Goal: Task Accomplishment & Management: Complete application form

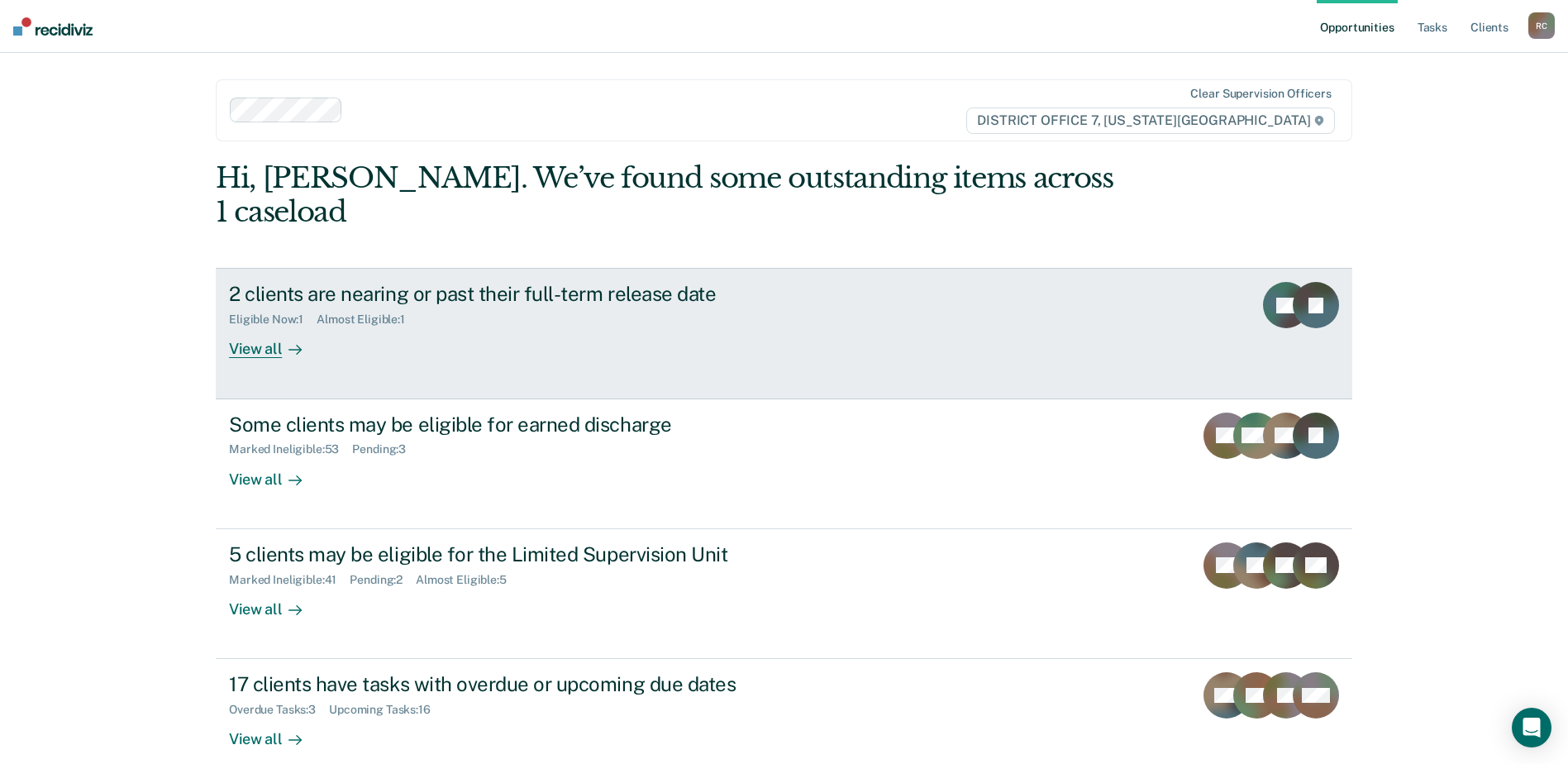
click at [703, 314] on div "2 clients are nearing or past their full-term release date Eligible Now : 1 Alm…" at bounding box center [539, 320] width 620 height 76
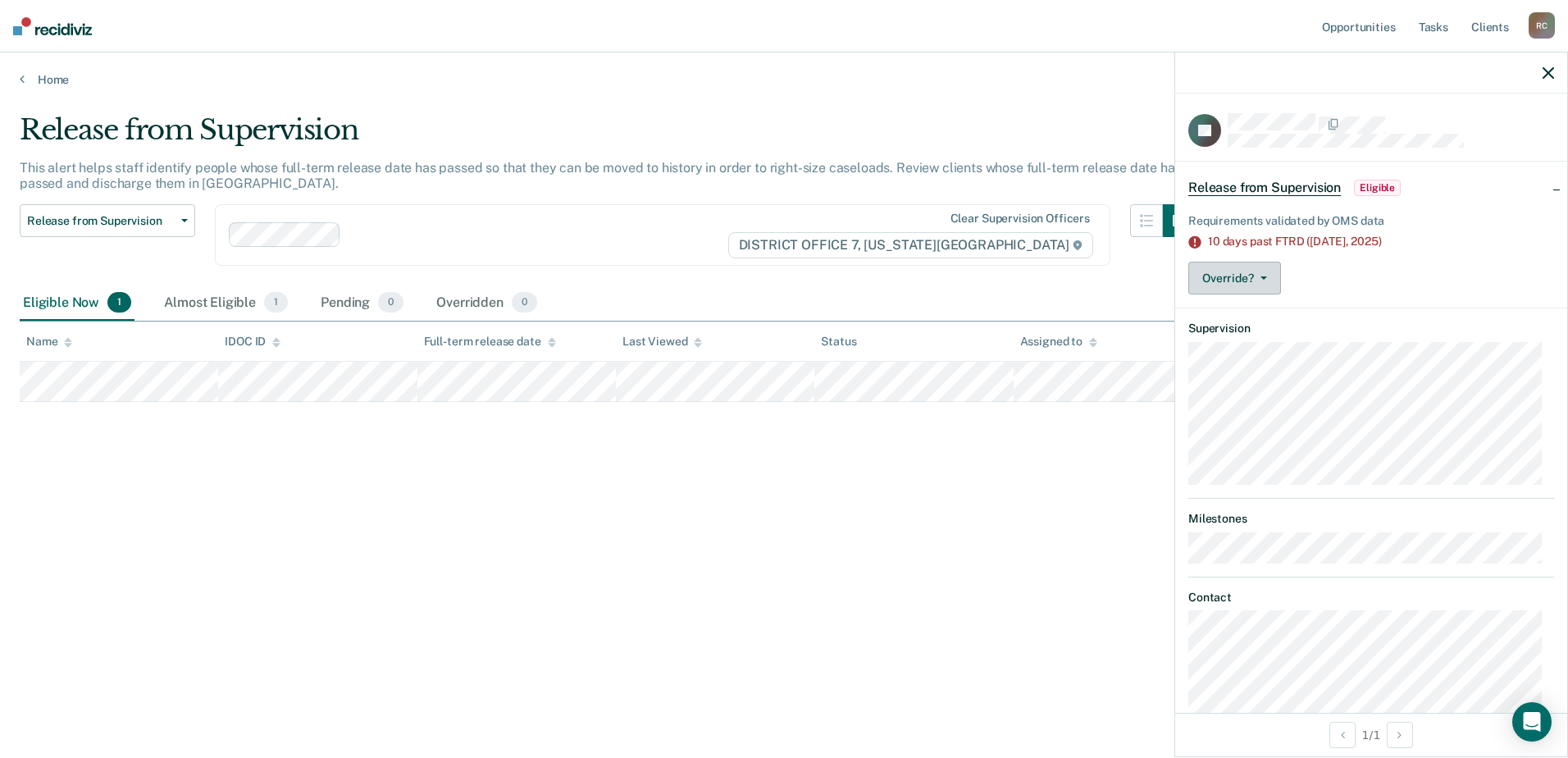
click at [1240, 287] on button "Override?" at bounding box center [1234, 278] width 92 height 33
click at [1257, 314] on button "[PERSON_NAME]" at bounding box center [1267, 317] width 158 height 26
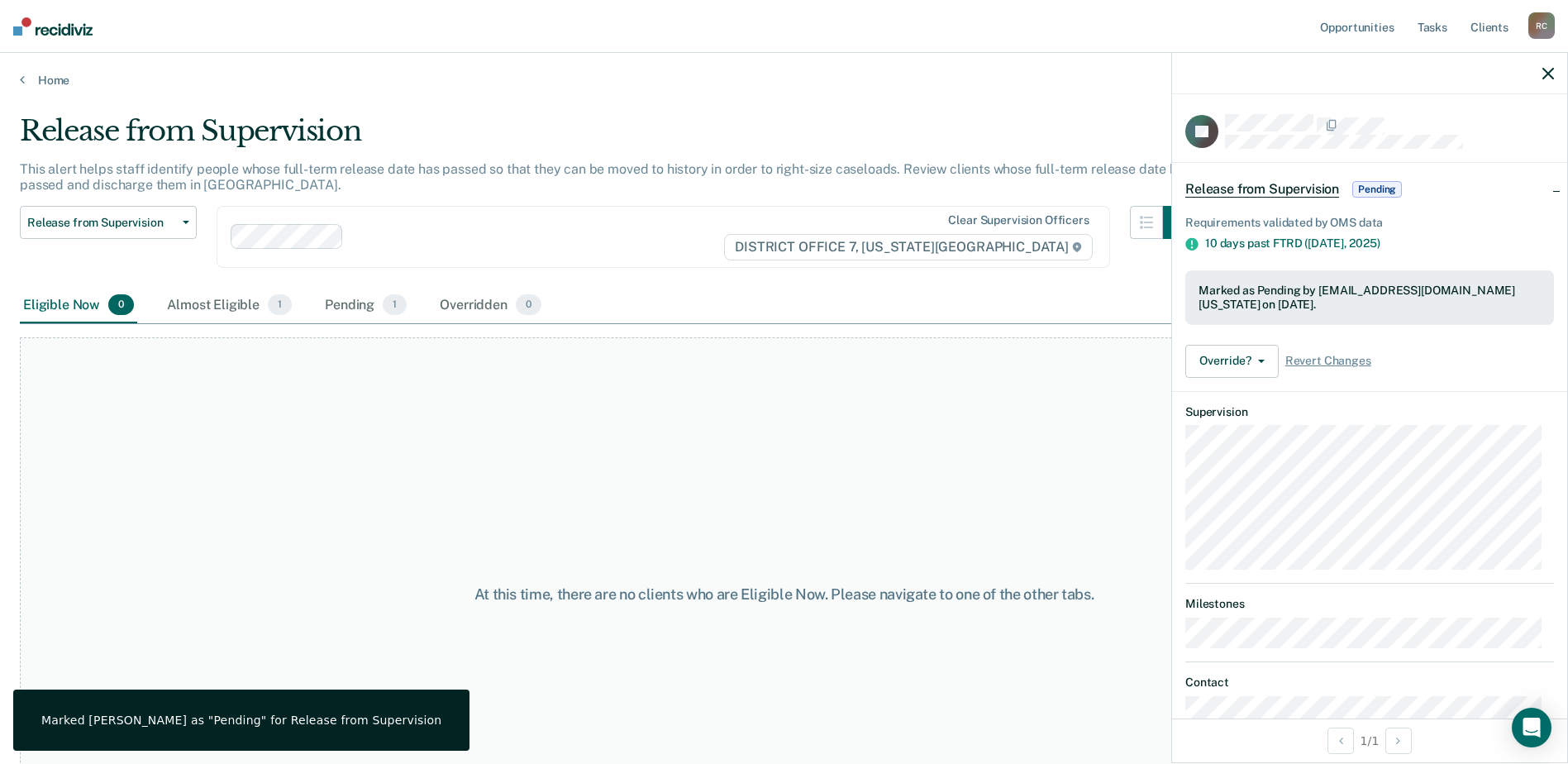
click at [1541, 67] on div at bounding box center [1370, 73] width 396 height 41
click at [1551, 73] on icon "button" at bounding box center [1548, 73] width 12 height 12
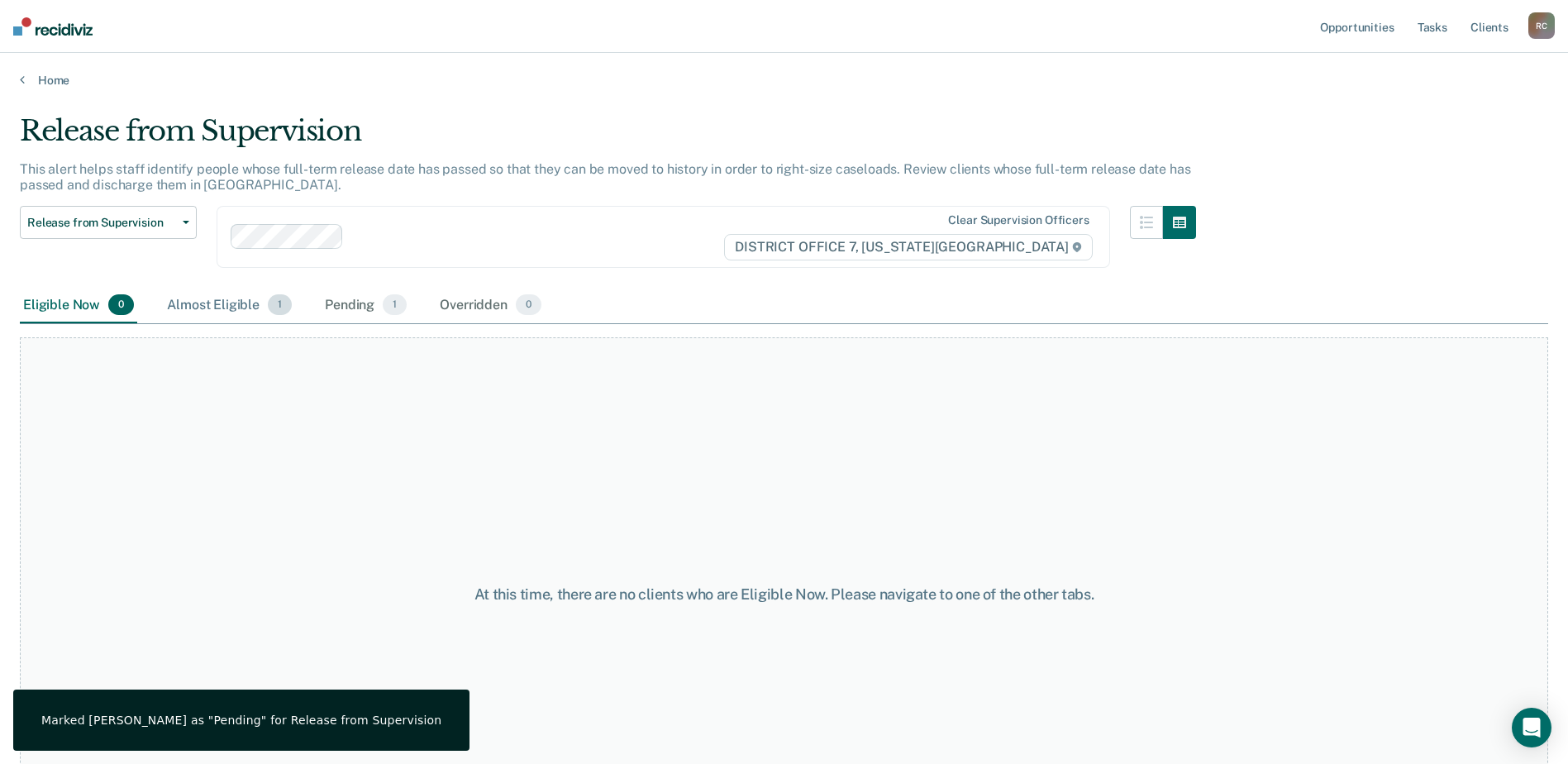
click at [252, 313] on div "Almost Eligible 1" at bounding box center [229, 306] width 131 height 36
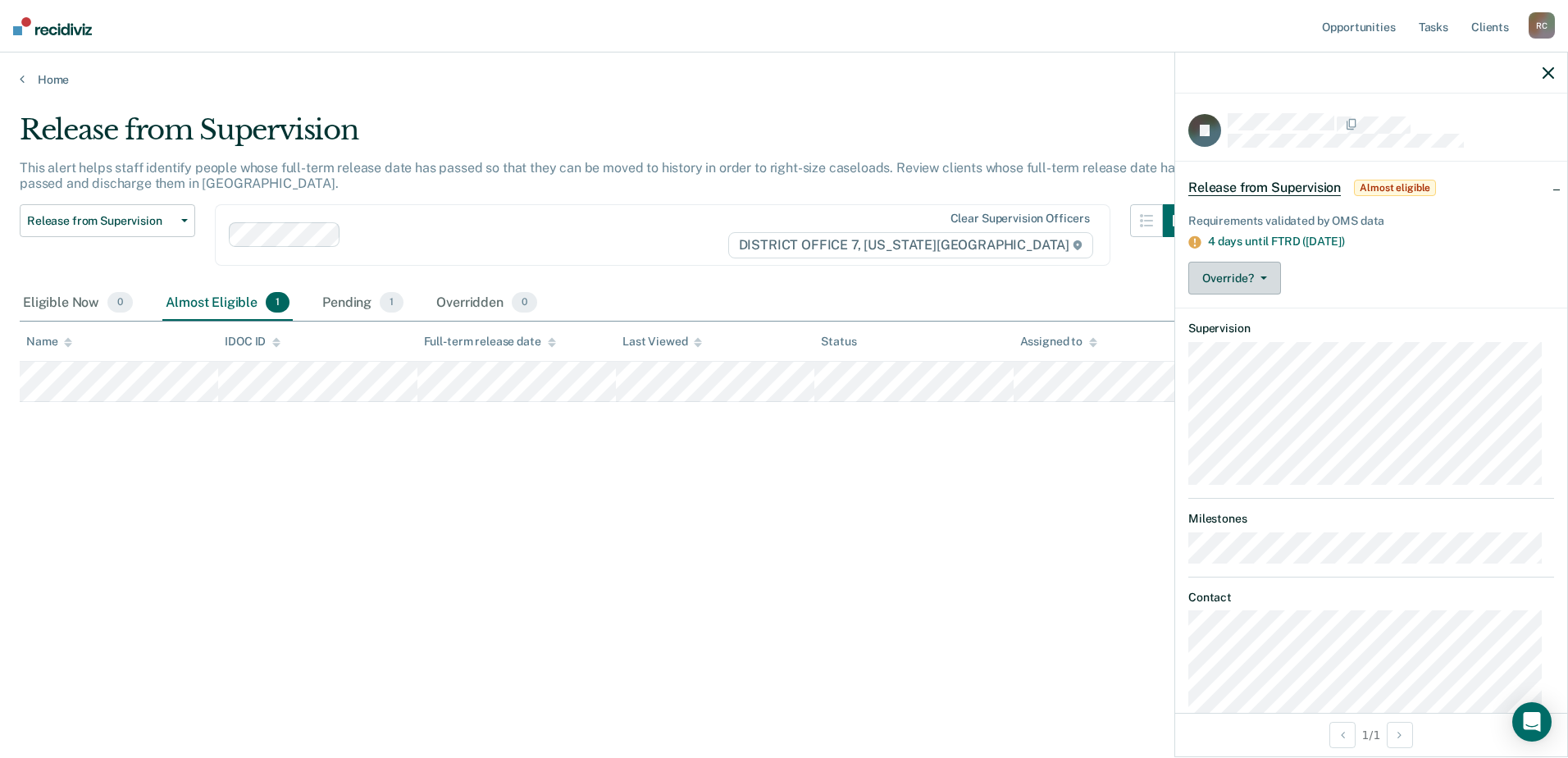
click at [1215, 276] on button "Override?" at bounding box center [1234, 278] width 92 height 33
click at [1546, 72] on icon "button" at bounding box center [1549, 73] width 12 height 12
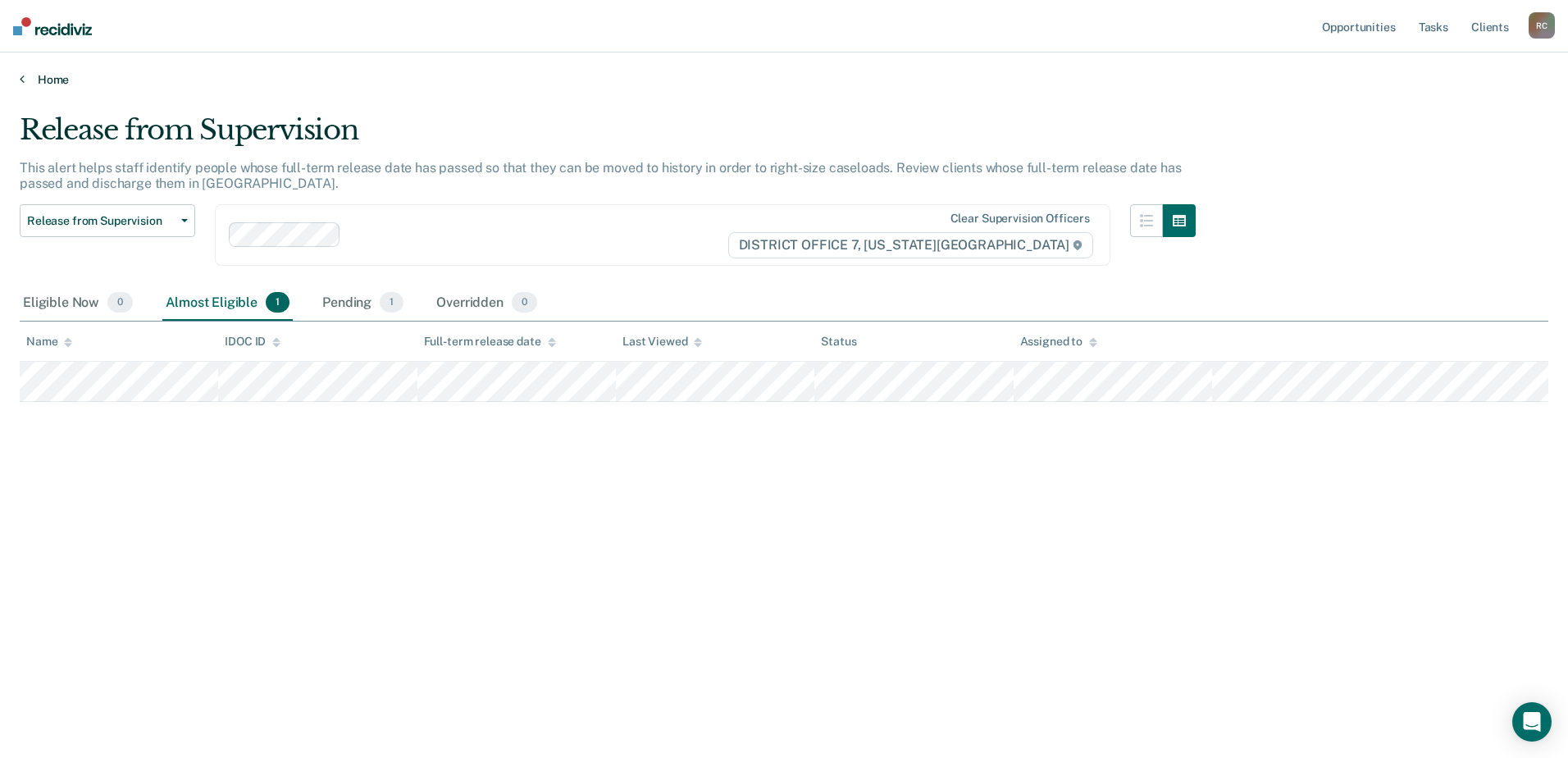
click at [34, 81] on link "Home" at bounding box center [783, 79] width 1528 height 15
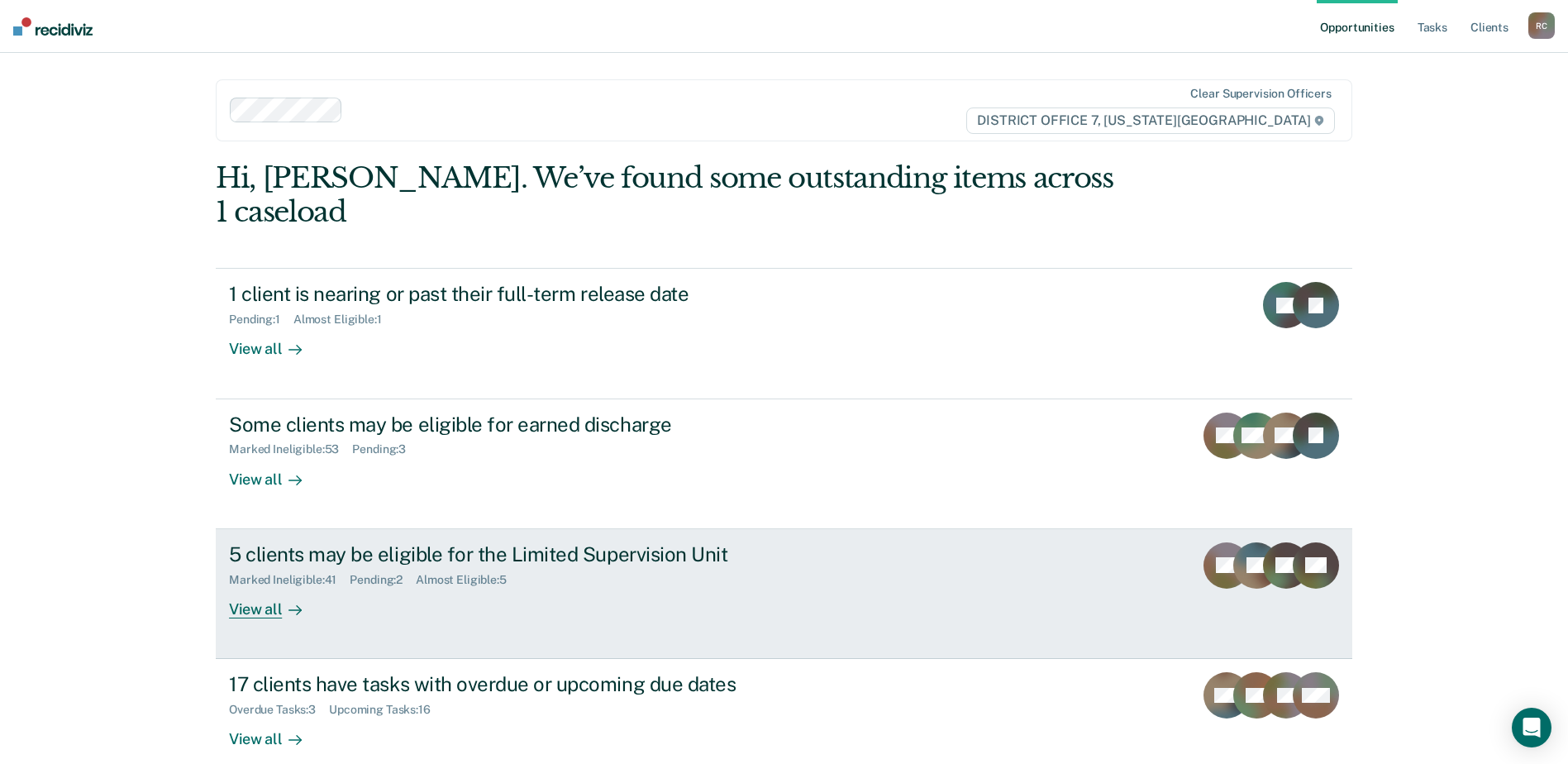
click at [585, 565] on div "5 clients may be eligible for the Limited Supervision Unit Marked Ineligible : …" at bounding box center [539, 581] width 620 height 76
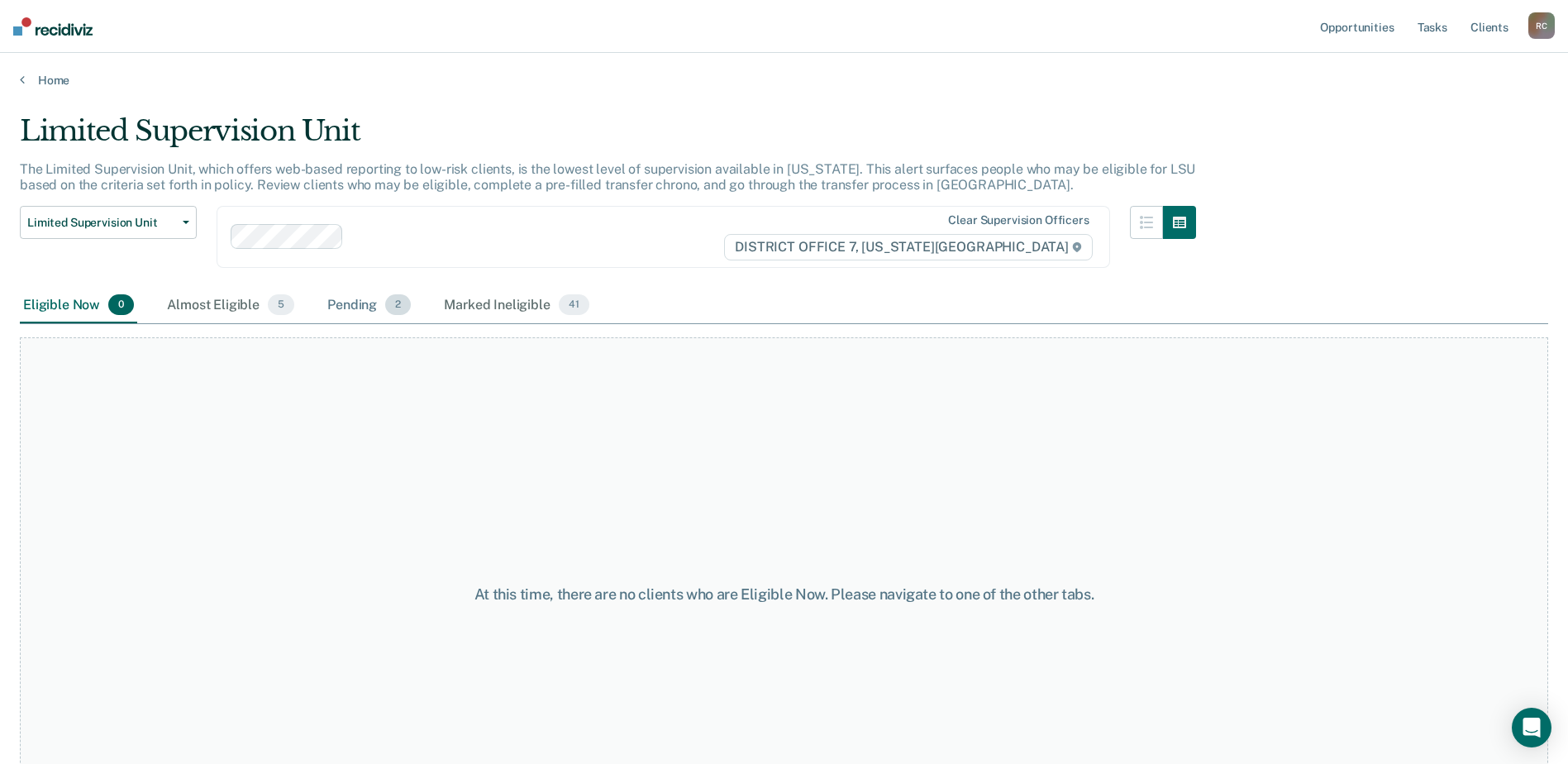
click at [391, 312] on span "2" at bounding box center [398, 306] width 25 height 22
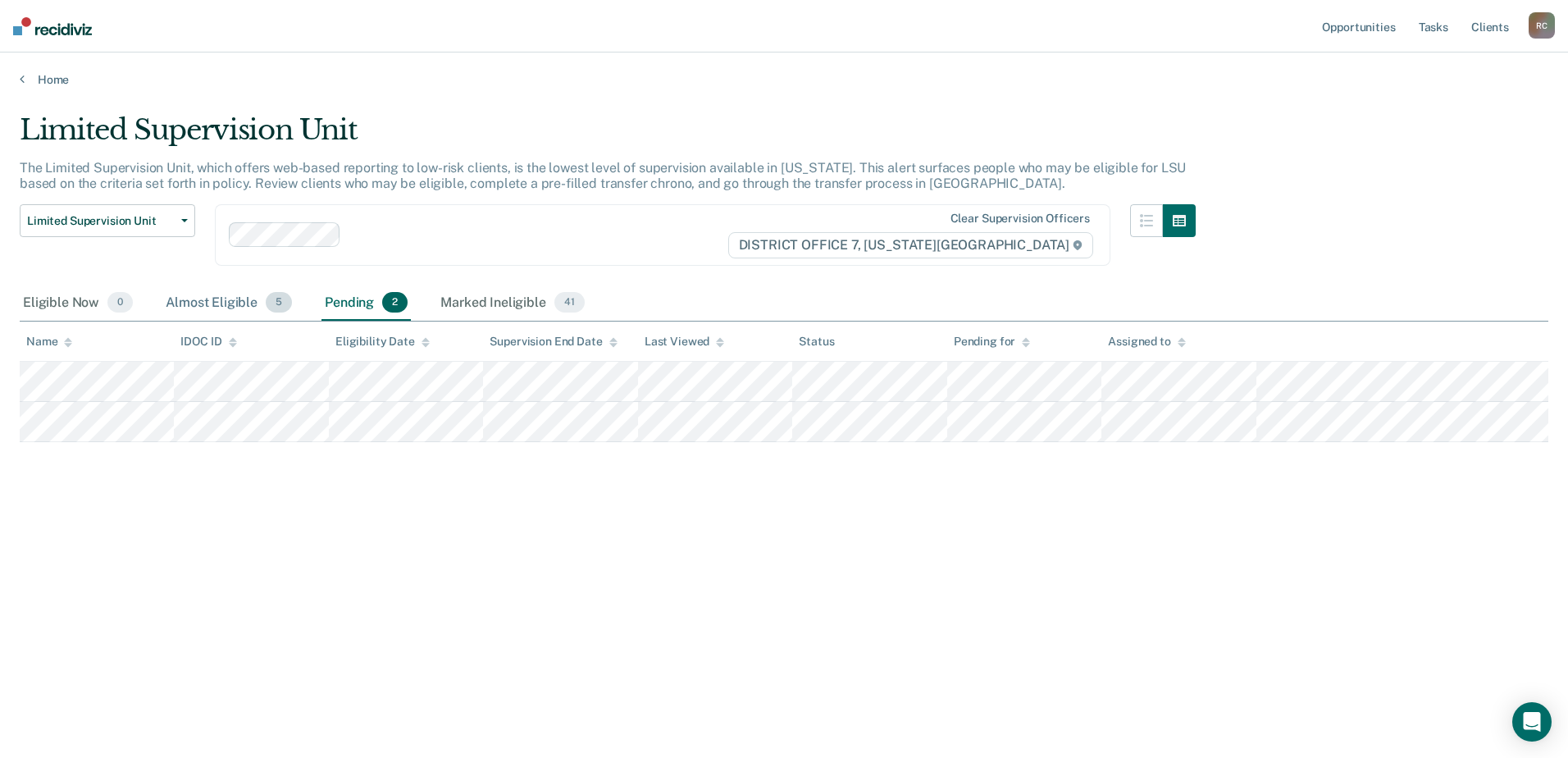
click at [222, 312] on div "Almost Eligible 5" at bounding box center [228, 303] width 133 height 36
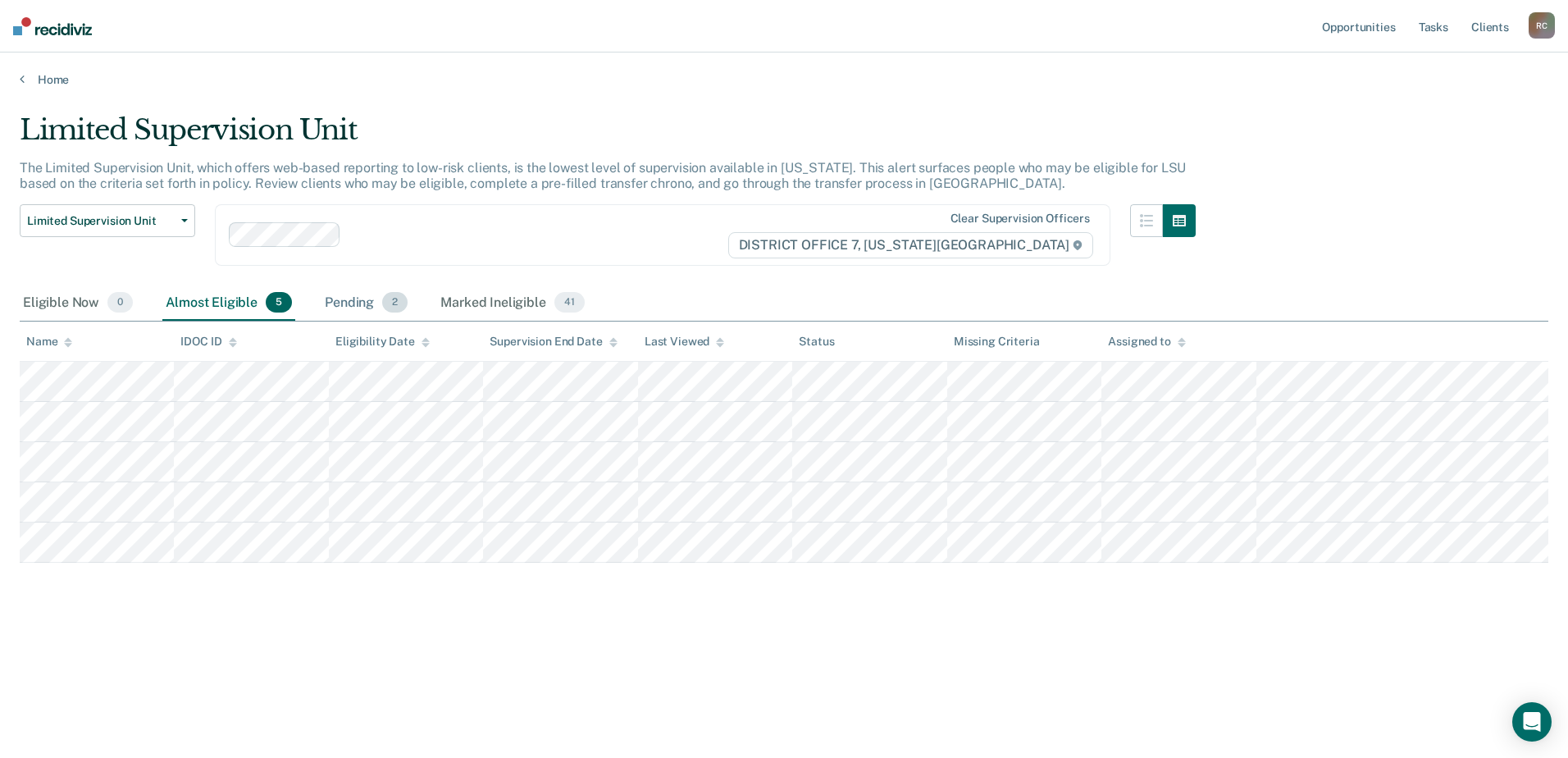
click at [344, 293] on div "Pending 2" at bounding box center [366, 303] width 89 height 36
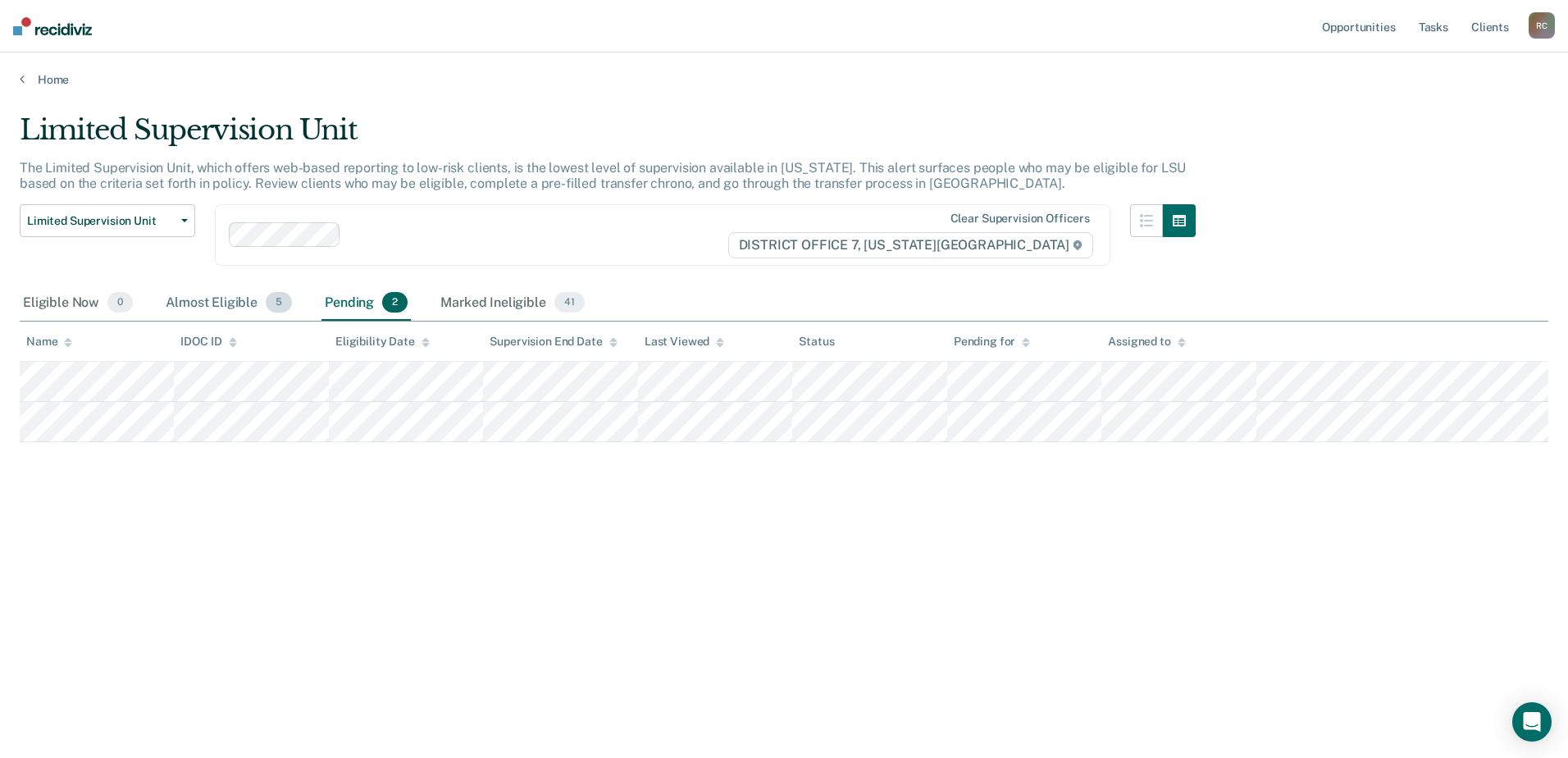
click at [239, 306] on div "Almost Eligible 5" at bounding box center [228, 303] width 133 height 36
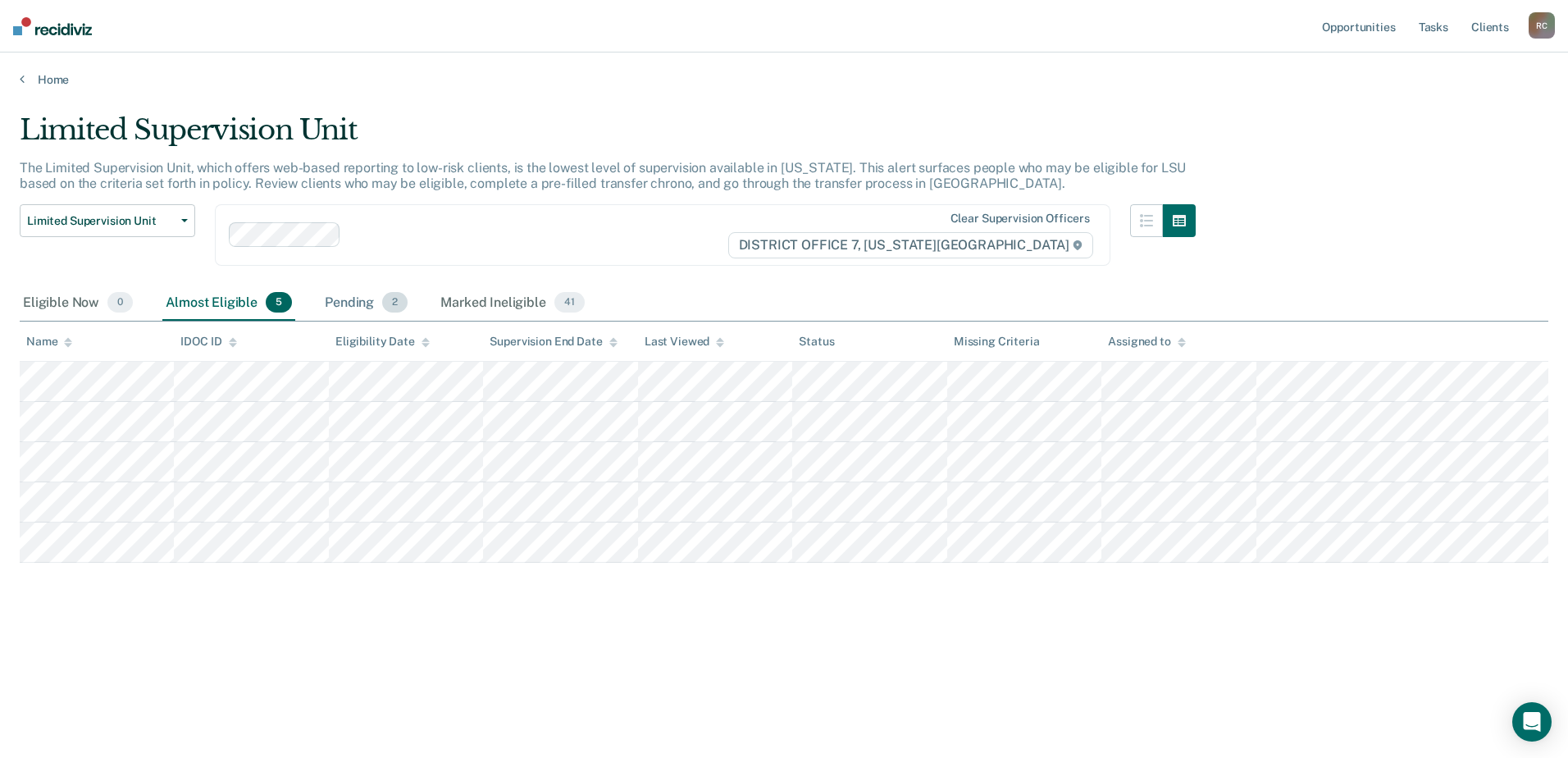
click at [406, 296] on div "Pending 2" at bounding box center [366, 303] width 89 height 36
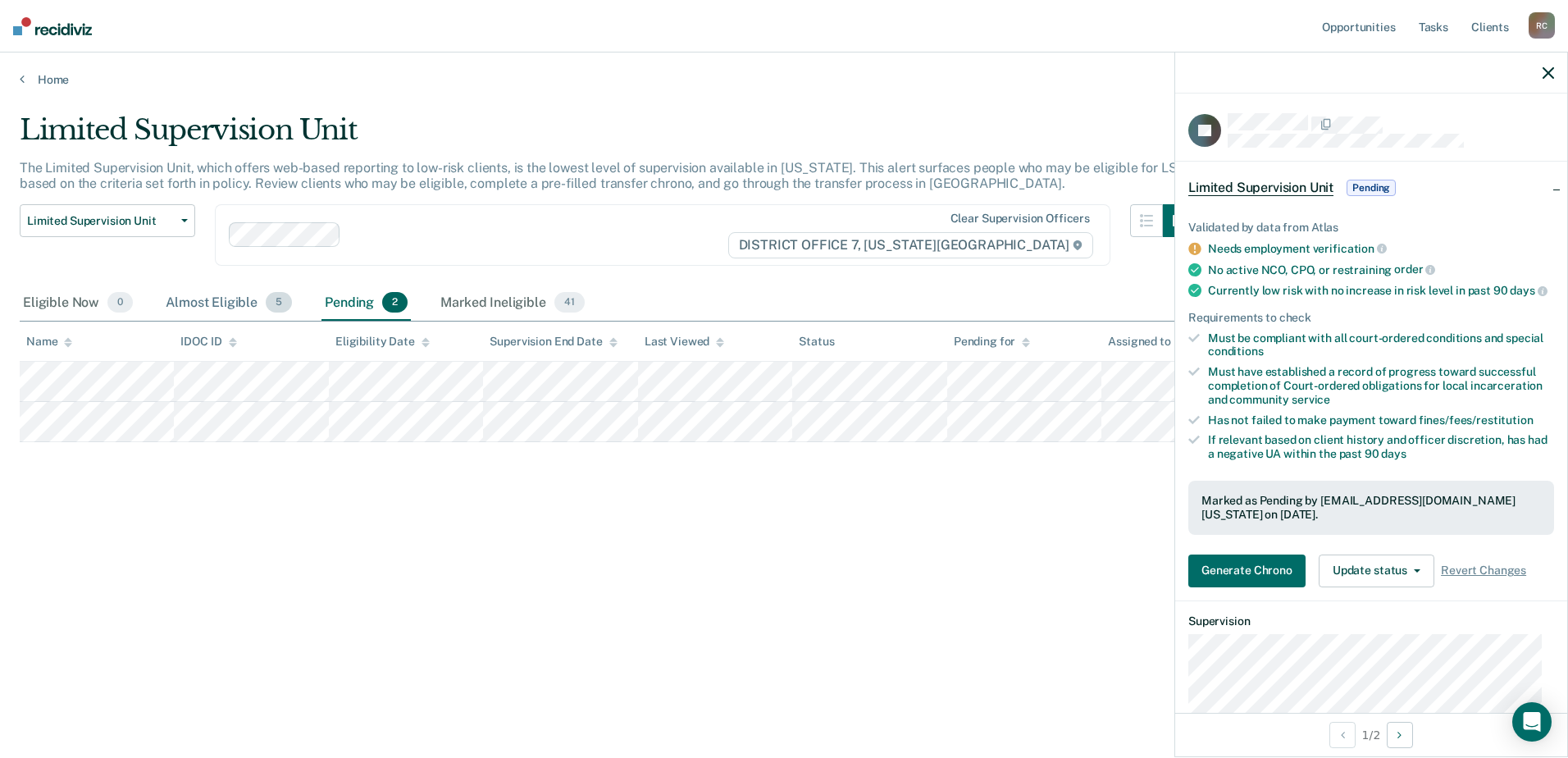
click at [209, 287] on div "Almost Eligible 5" at bounding box center [228, 303] width 133 height 36
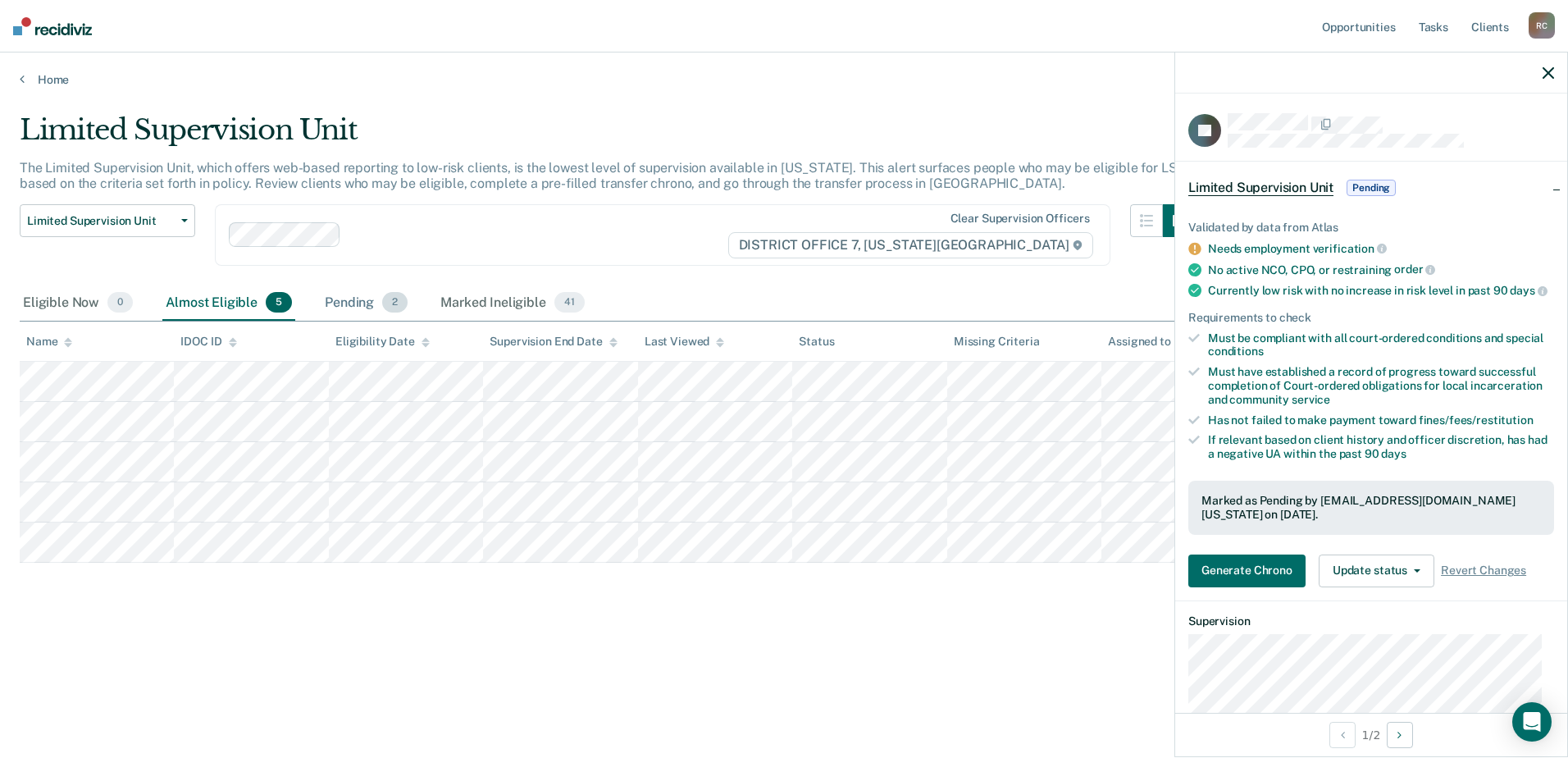
click at [385, 298] on span "2" at bounding box center [394, 303] width 25 height 21
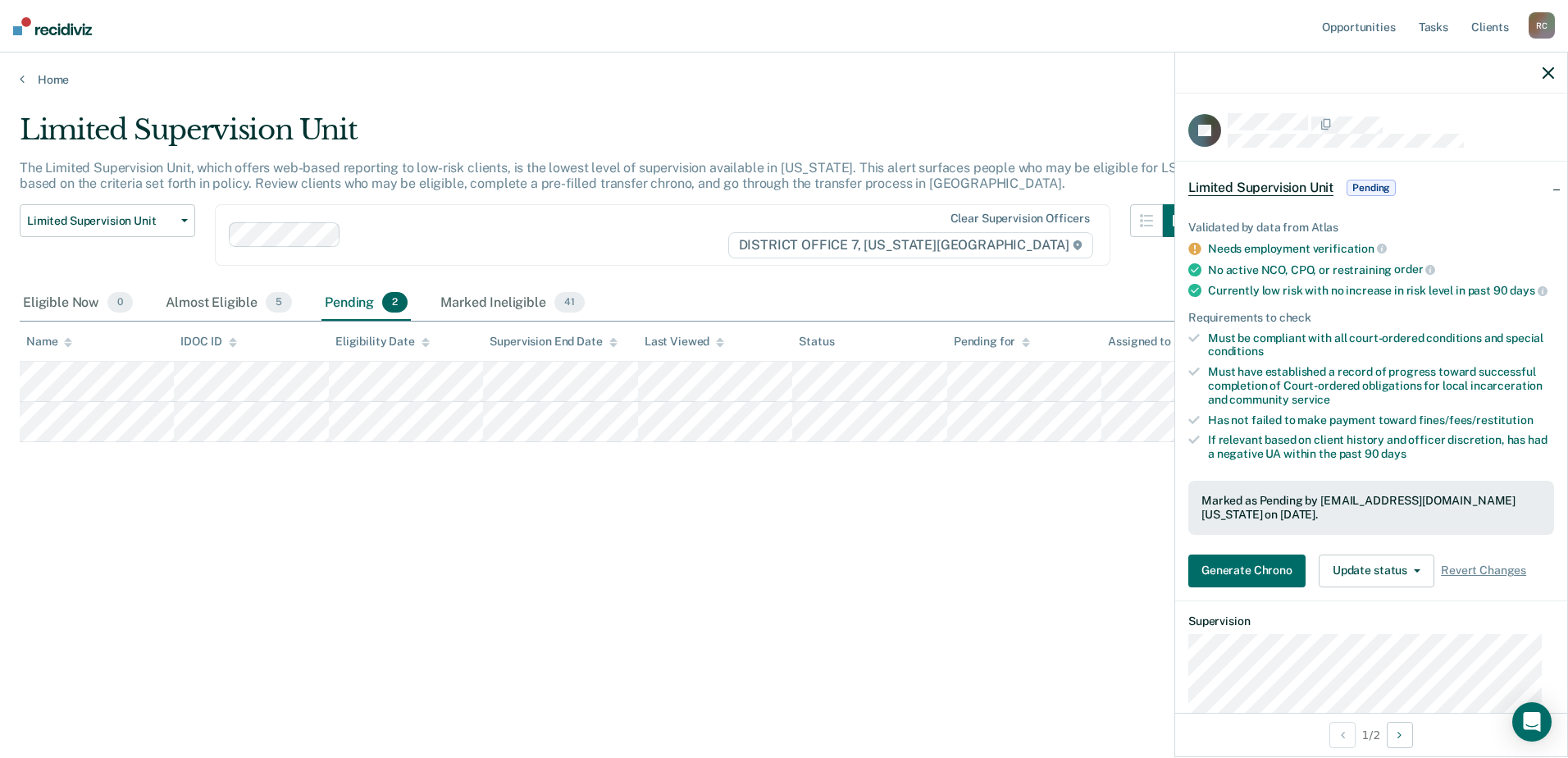
click at [625, 275] on div "Limited Supervision Unit Release from Supervision Earned Discharge Limited Supe…" at bounding box center [607, 245] width 1176 height 82
click at [1550, 77] on icon "button" at bounding box center [1549, 73] width 12 height 12
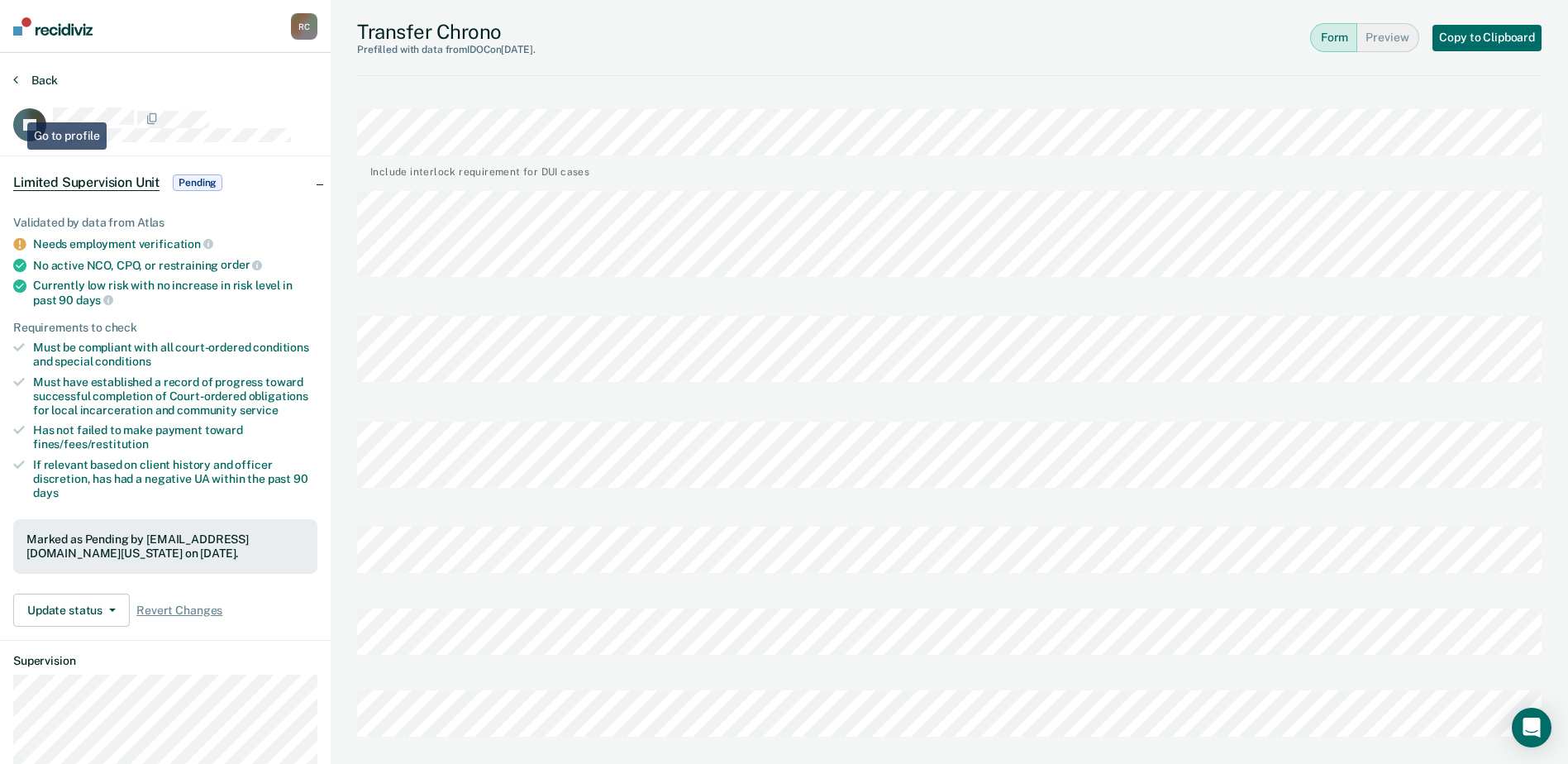
click at [21, 75] on button "Back" at bounding box center [36, 79] width 45 height 15
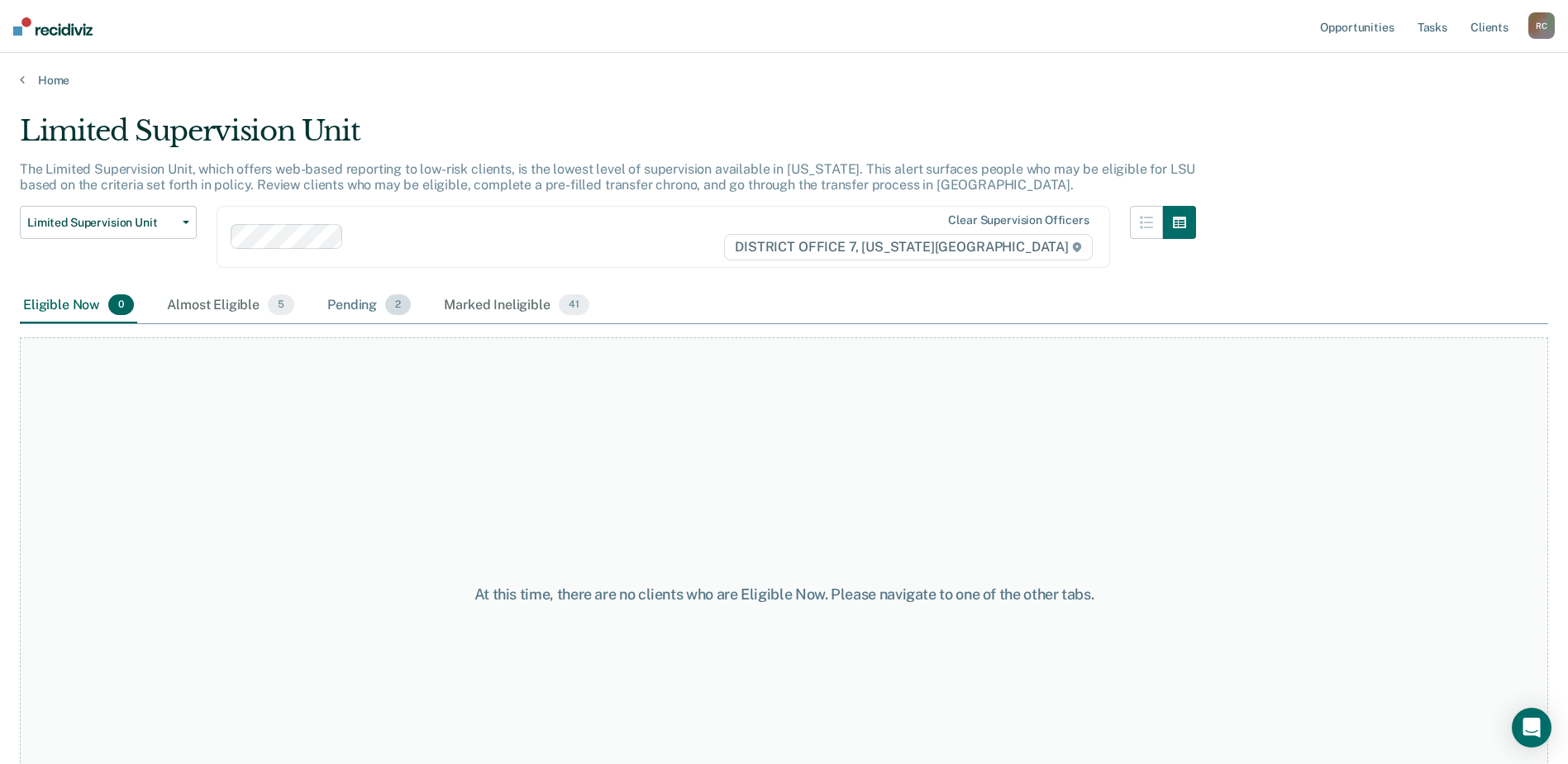
click at [342, 310] on div "Pending 2" at bounding box center [369, 306] width 90 height 36
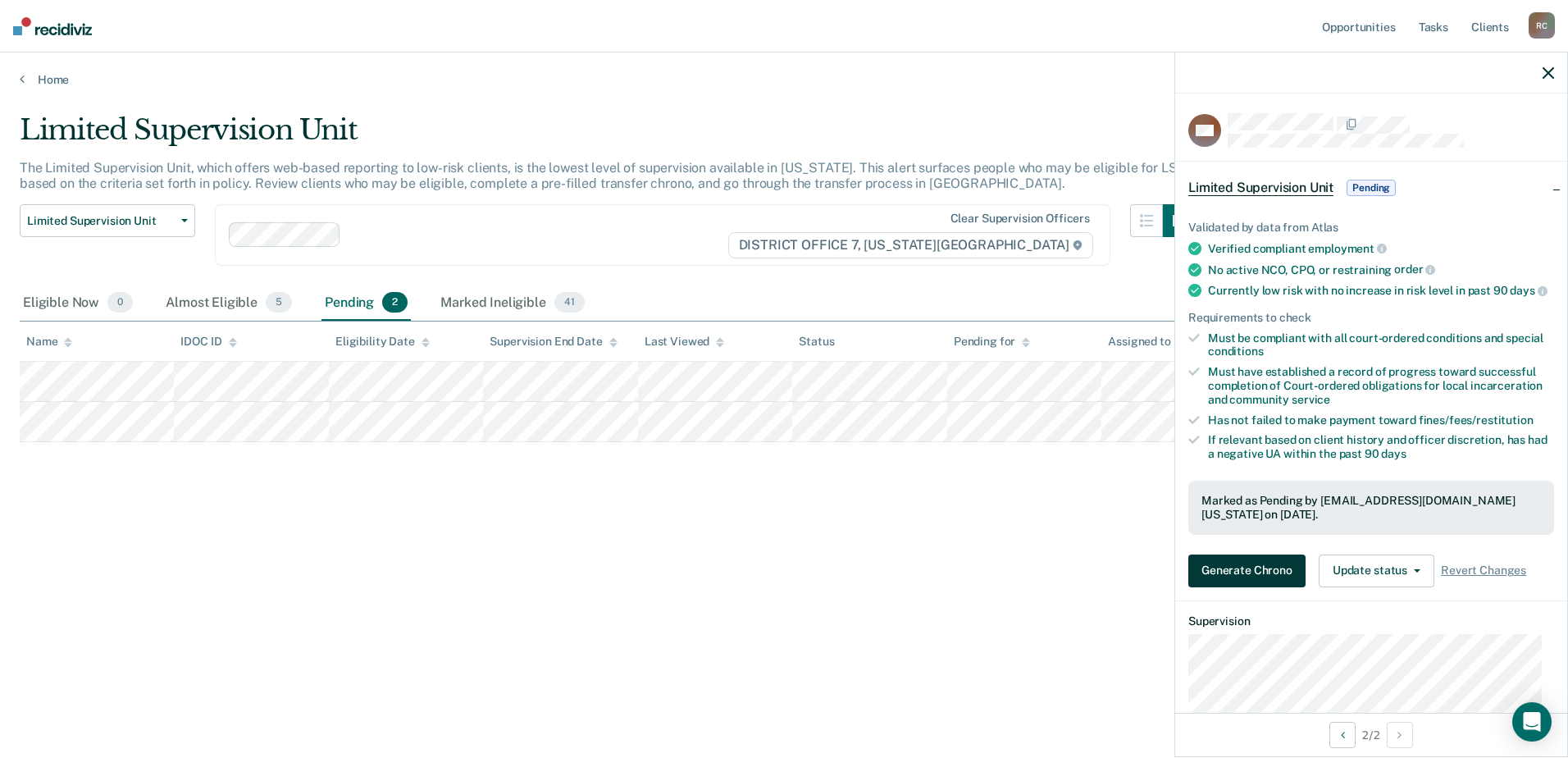
click at [1258, 580] on button "Generate Chrono" at bounding box center [1246, 571] width 118 height 33
